Goal: Check status: Check status

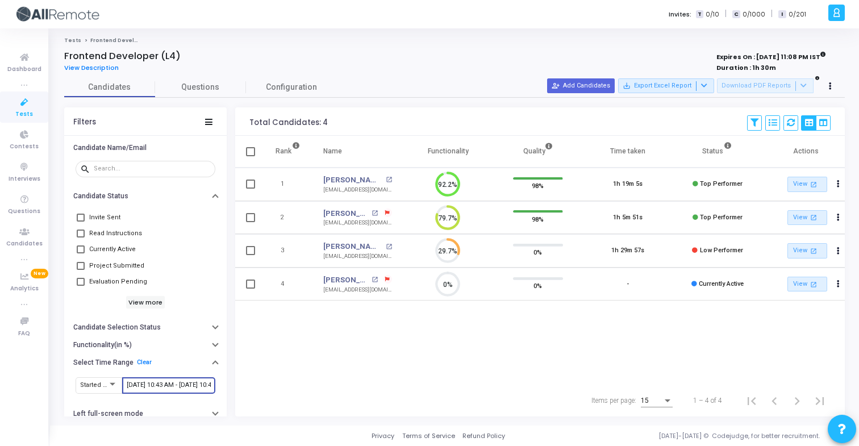
scroll to position [24, 29]
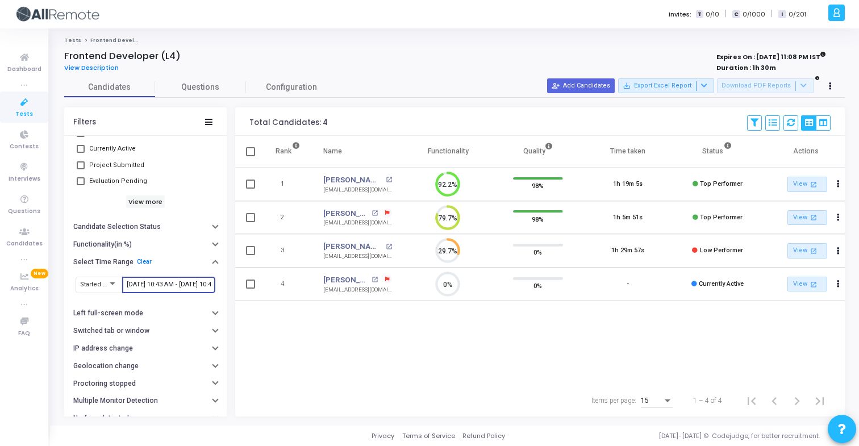
click at [182, 285] on input "[DATE] 10:43 AM - [DATE] 10:43 AM" at bounding box center [169, 284] width 84 height 7
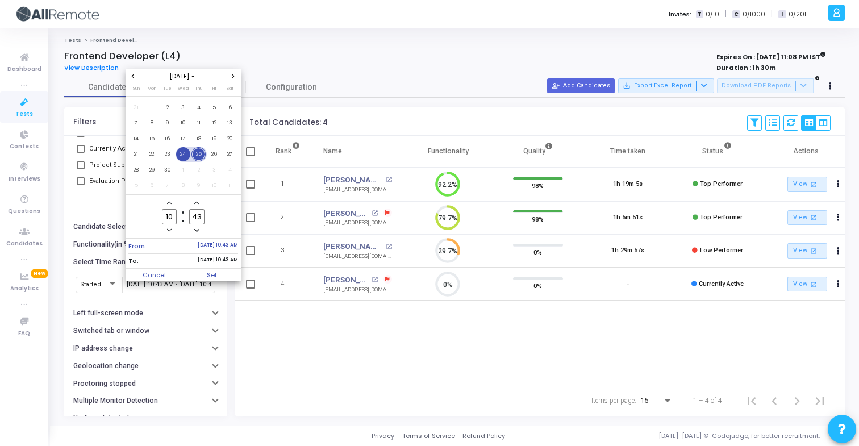
click at [184, 153] on span "24" at bounding box center [183, 154] width 14 height 14
click at [198, 153] on span "25" at bounding box center [199, 154] width 14 height 14
click at [210, 270] on span "Set" at bounding box center [212, 275] width 58 height 13
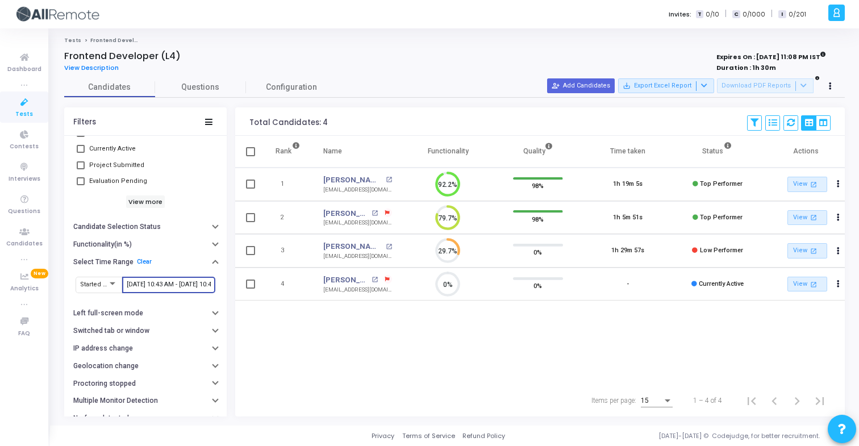
click at [162, 285] on input "[DATE] 10:43 AM - [DATE] 10:43 AM" at bounding box center [169, 284] width 84 height 7
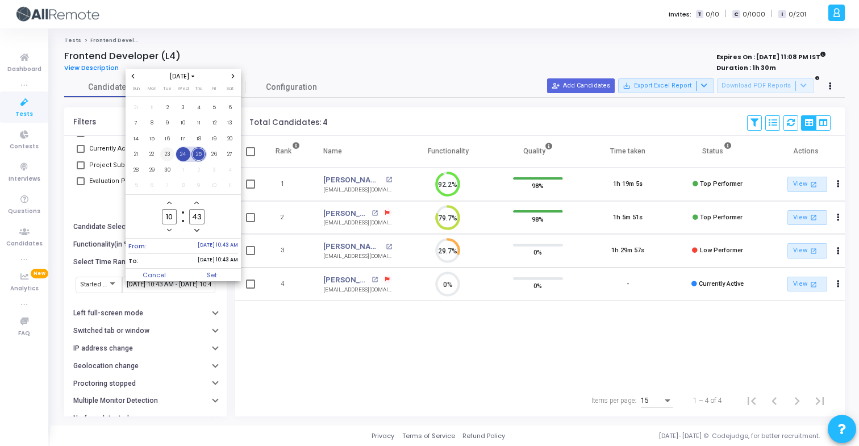
click at [169, 160] on span "23" at bounding box center [167, 154] width 14 height 14
click at [202, 159] on span "25" at bounding box center [199, 154] width 14 height 14
click at [205, 269] on span "Set" at bounding box center [212, 275] width 58 height 13
type input "[DATE] 10:43 AM - [DATE] 10:43 AM"
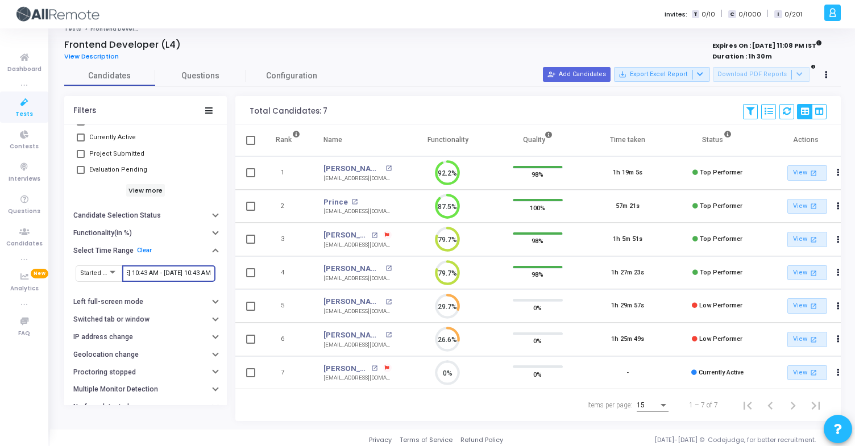
scroll to position [20, 0]
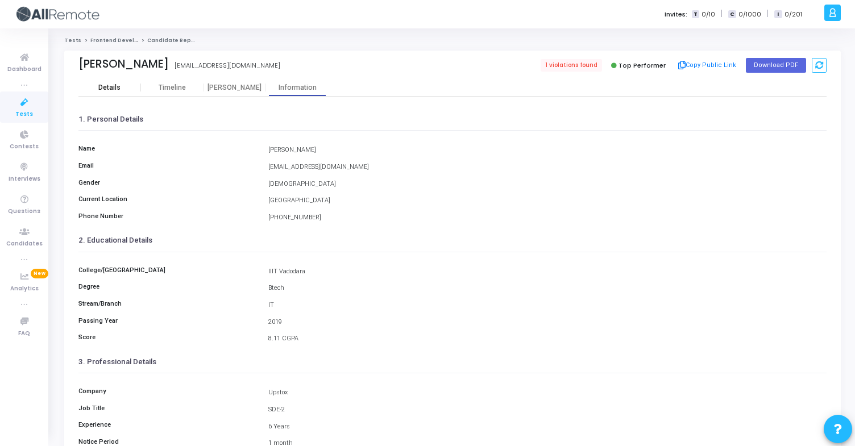
click at [123, 91] on div "Details" at bounding box center [109, 88] width 63 height 9
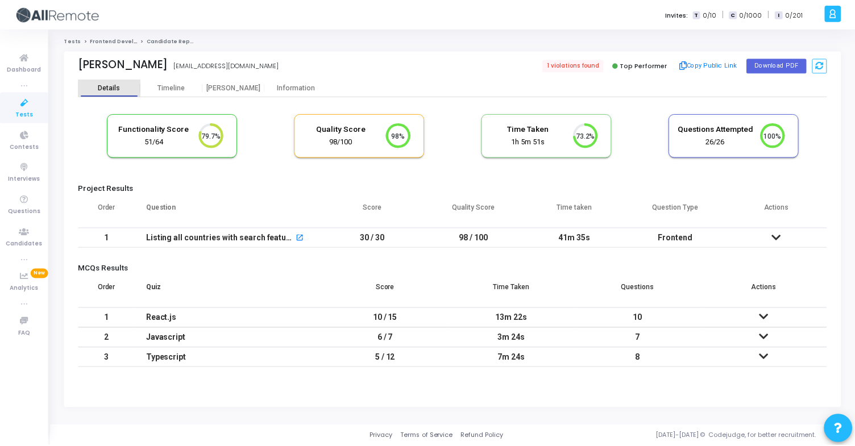
scroll to position [24, 29]
click at [287, 110] on div "Functionality Score 51/64 79.7% Quality Score 98/100 98% Time Taken calculated …" at bounding box center [454, 141] width 752 height 66
click at [305, 94] on div "Information" at bounding box center [297, 87] width 63 height 17
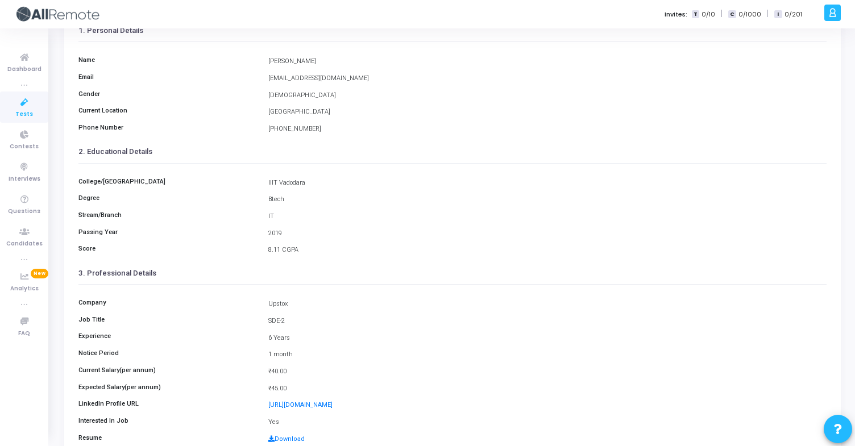
scroll to position [148, 0]
